Goal: Transaction & Acquisition: Register for event/course

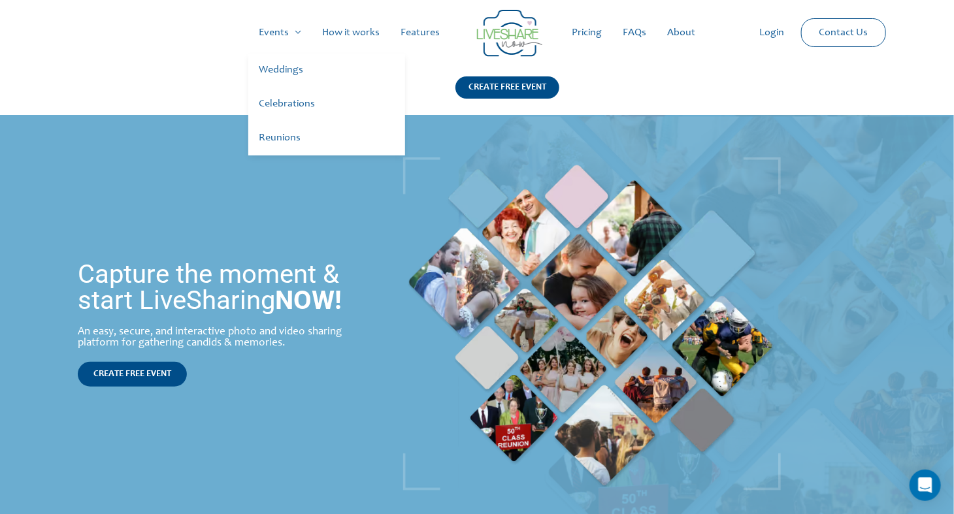
click at [295, 105] on link "Celebrations" at bounding box center [326, 105] width 157 height 34
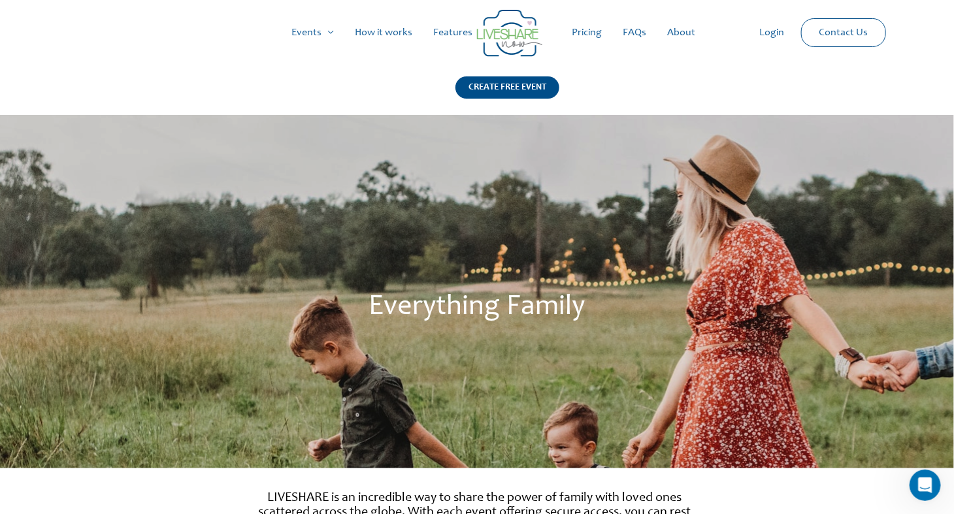
click at [385, 25] on link "How it works" at bounding box center [383, 33] width 78 height 42
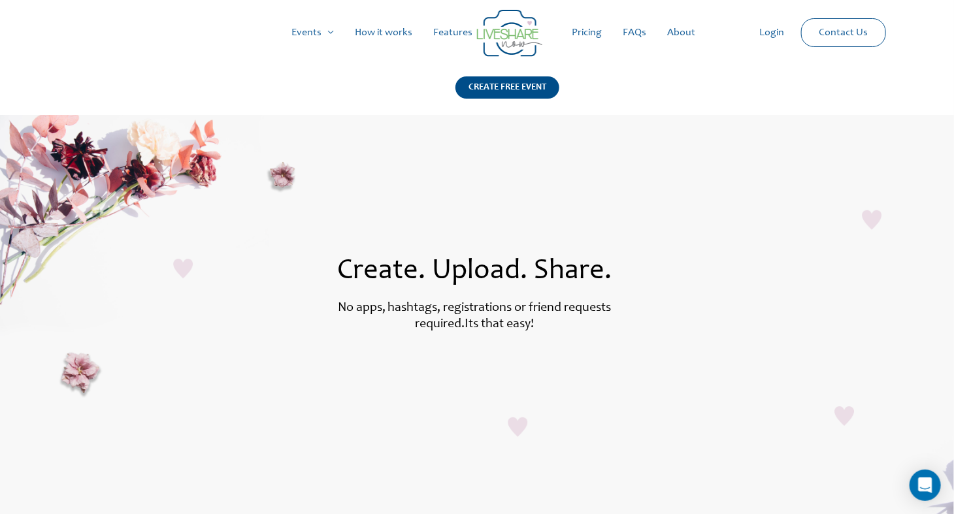
click at [592, 31] on link "Pricing" at bounding box center [586, 33] width 51 height 42
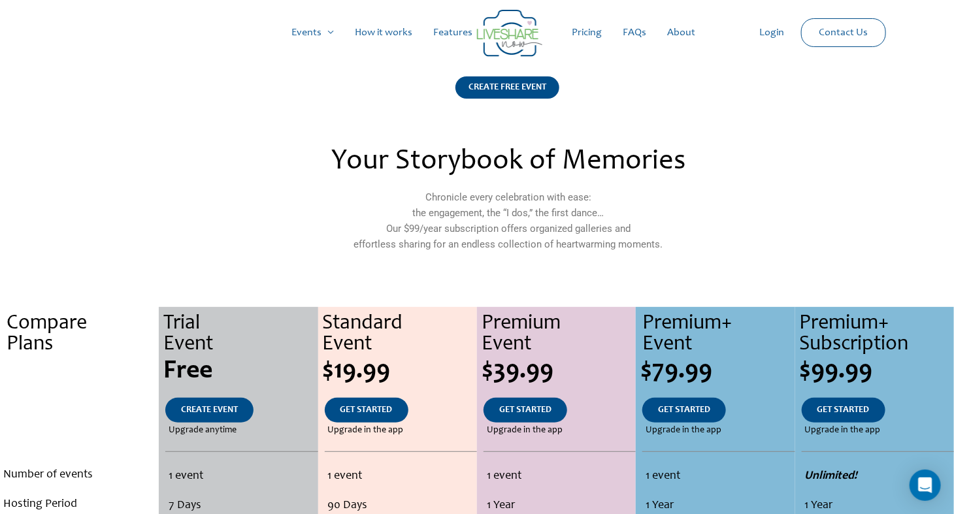
click at [452, 36] on link "Features" at bounding box center [453, 33] width 60 height 42
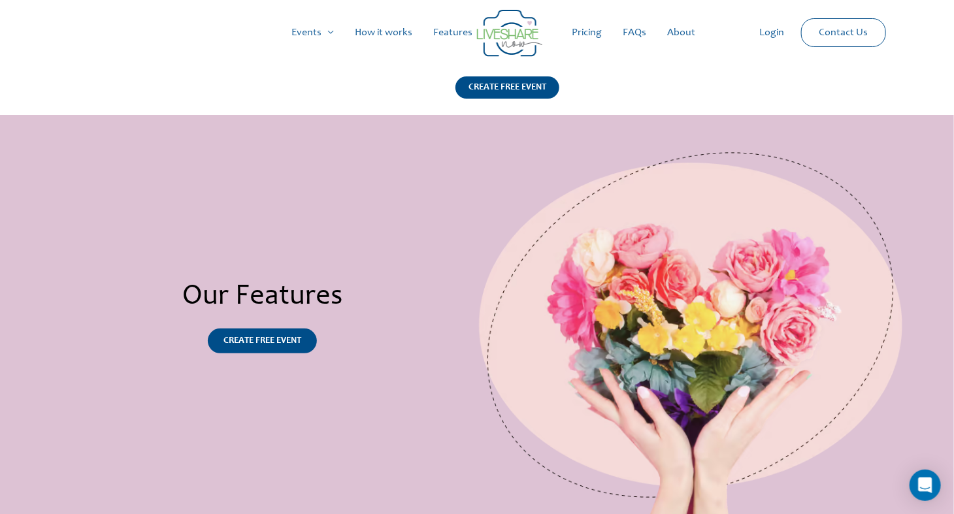
click at [341, 293] on h2 "Our Features" at bounding box center [262, 298] width 429 height 36
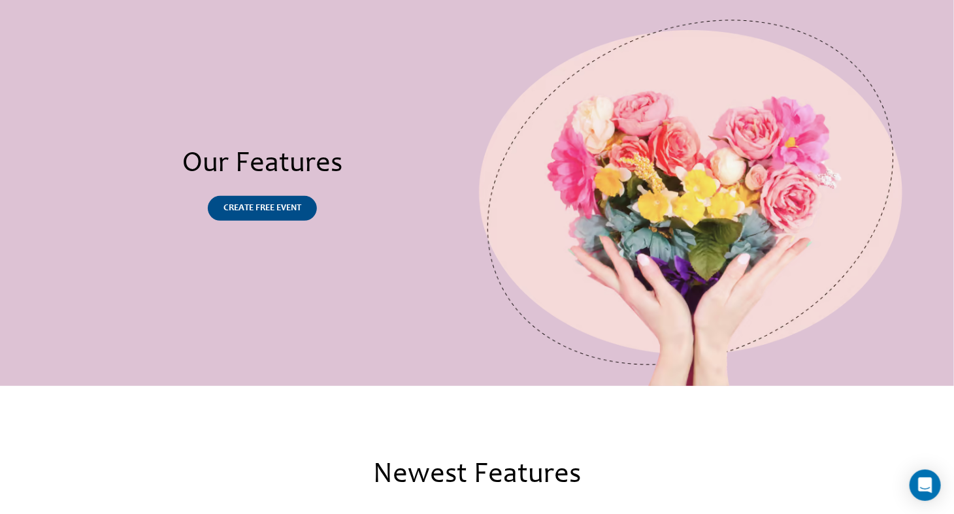
scroll to position [129, 0]
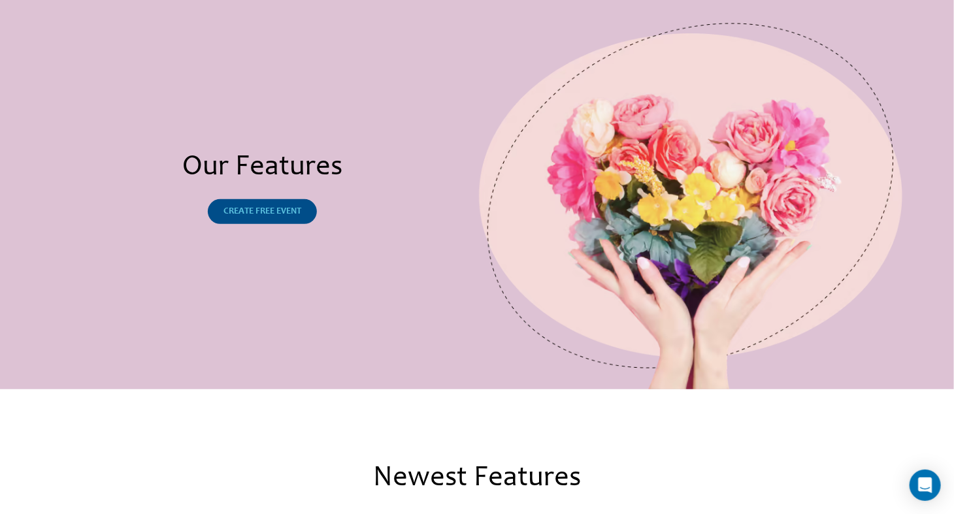
click at [285, 210] on span "CREATE FREE EVENT" at bounding box center [263, 211] width 78 height 9
